Goal: Transaction & Acquisition: Purchase product/service

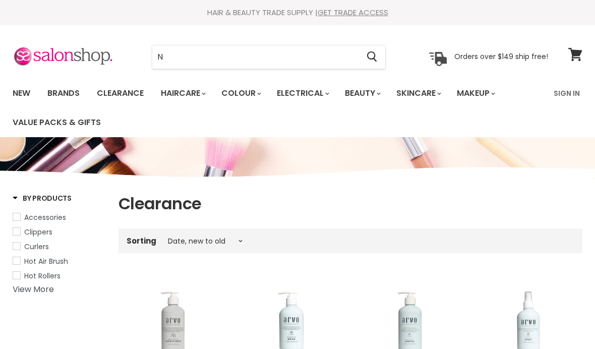
select select "created-descending"
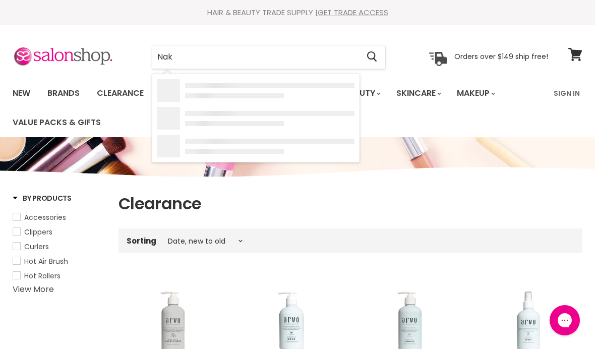
type input "Nak"
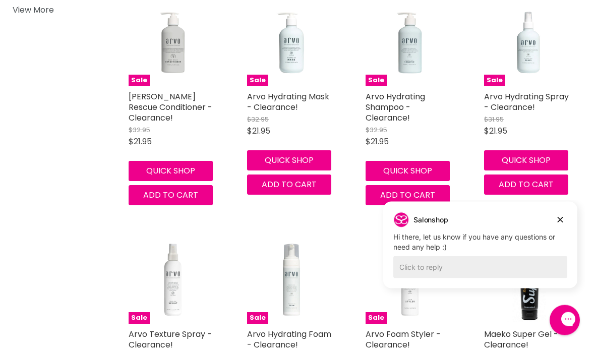
scroll to position [279, 0]
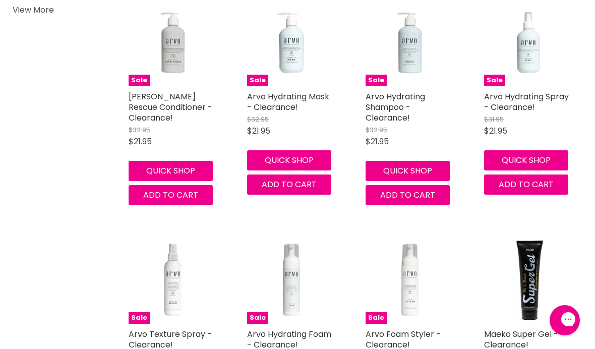
click at [563, 259] on figure "Main content" at bounding box center [528, 279] width 88 height 88
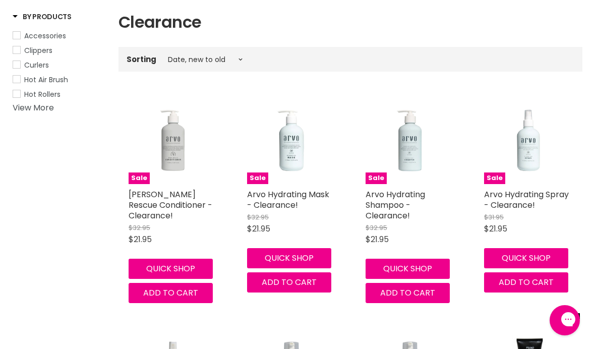
scroll to position [0, 0]
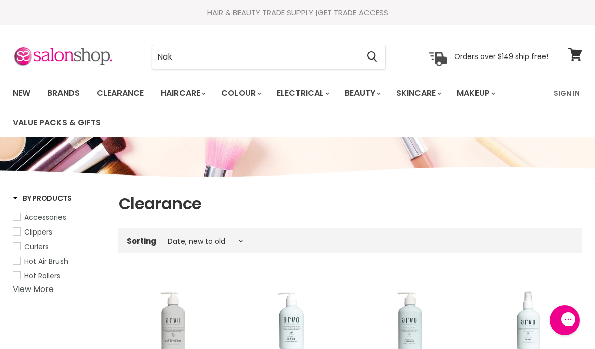
click at [176, 58] on input "Nak" at bounding box center [255, 56] width 206 height 23
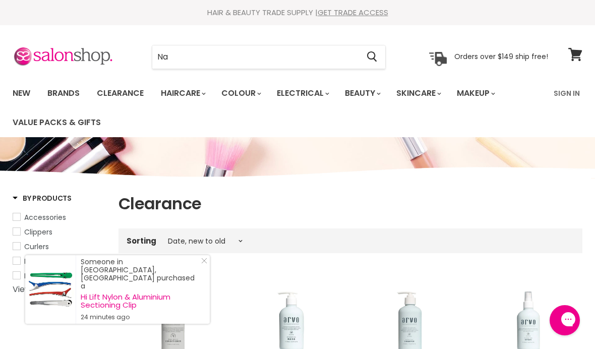
type input "Nak"
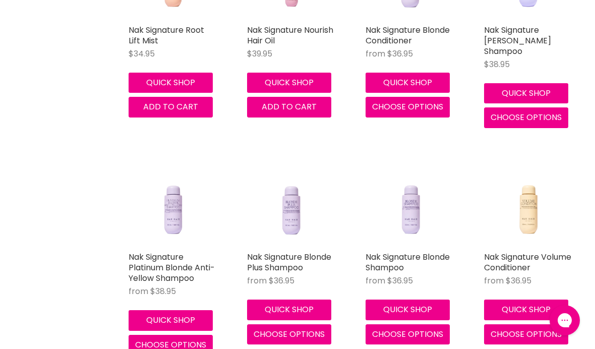
scroll to position [955, 0]
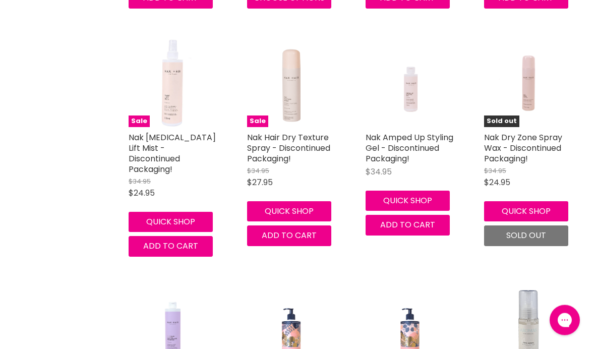
scroll to position [2415, 0]
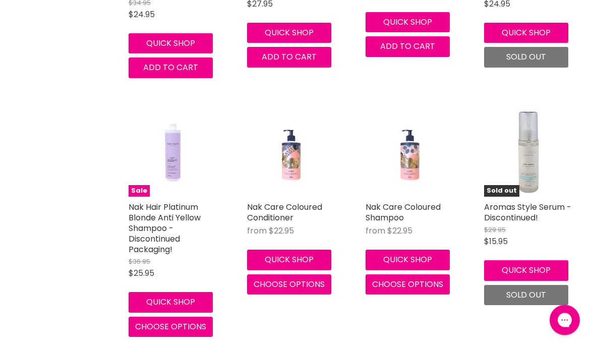
scroll to position [2594, 0]
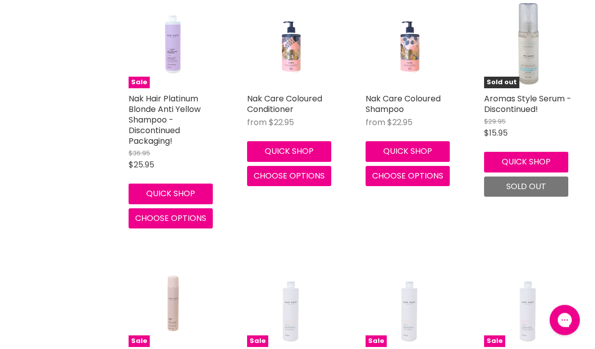
scroll to position [2681, 0]
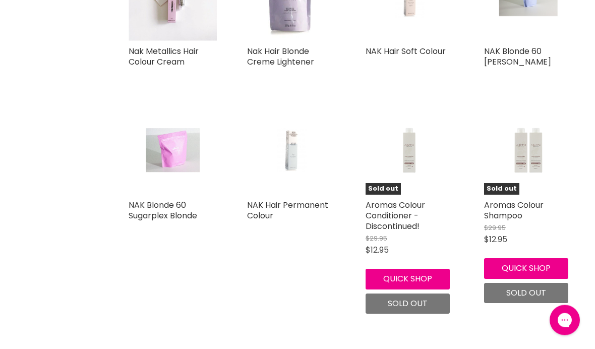
scroll to position [4248, 0]
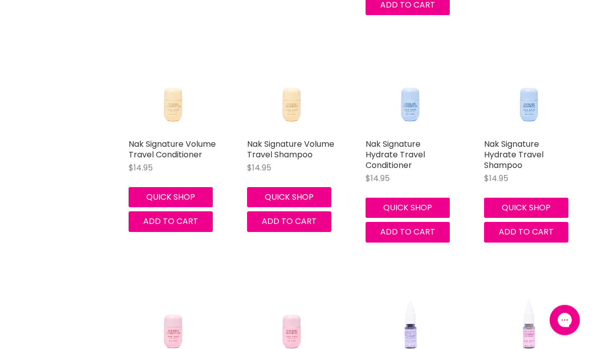
scroll to position [5279, 0]
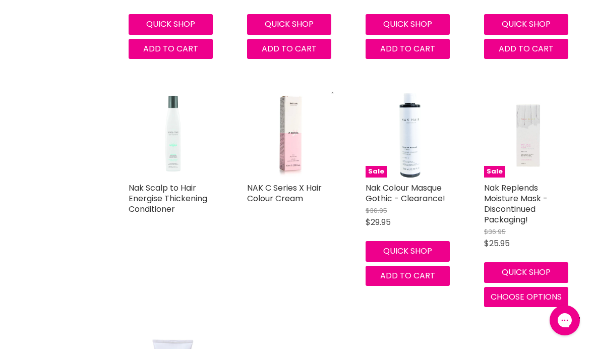
scroll to position [6122, 0]
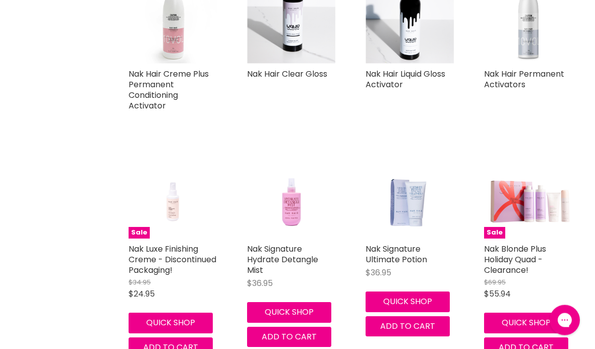
scroll to position [6970, 0]
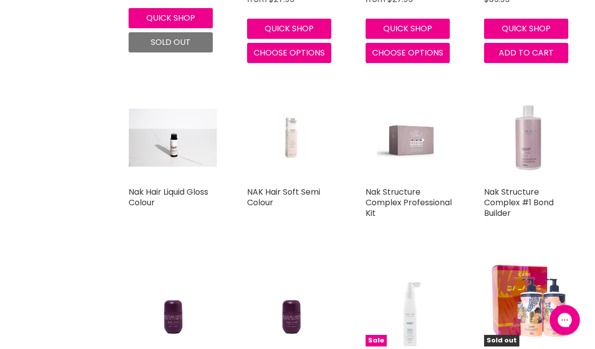
scroll to position [7749, 0]
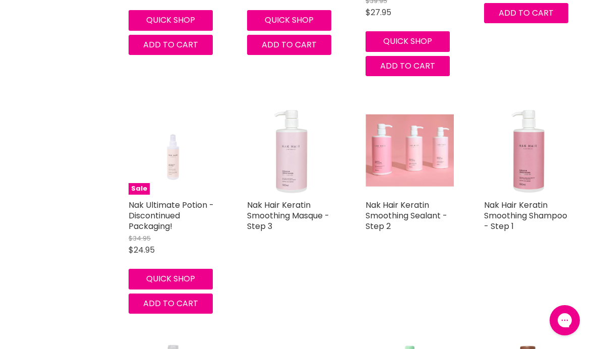
scroll to position [8458, 0]
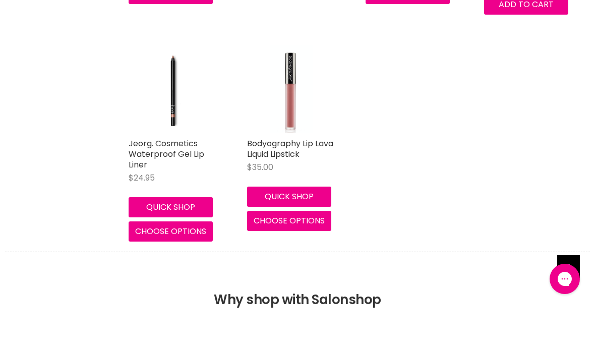
scroll to position [10768, 0]
